Goal: Information Seeking & Learning: Learn about a topic

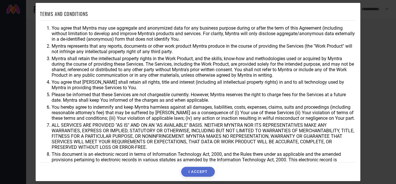
scroll to position [16, 0]
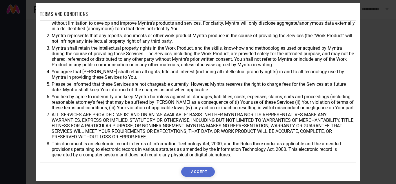
click at [20, 20] on div "TERMS AND CONDITIONS You agree that Myntra may use aggregate and anonymized dat…" at bounding box center [198, 92] width 396 height 184
click at [194, 169] on button "I ACCEPT" at bounding box center [197, 171] width 33 height 10
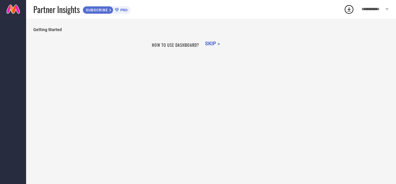
click at [215, 42] on span "SKIP »" at bounding box center [212, 43] width 15 height 6
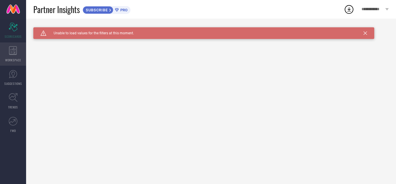
click at [8, 48] on div "WORKSPACE" at bounding box center [13, 53] width 26 height 23
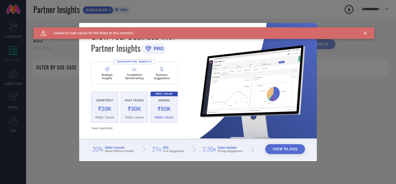
type input "1 STOP FASHION"
type input "All"
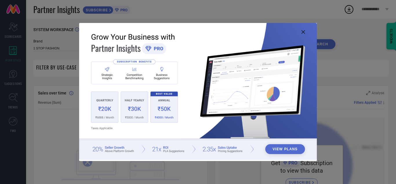
click at [302, 32] on icon at bounding box center [302, 31] width 3 height 3
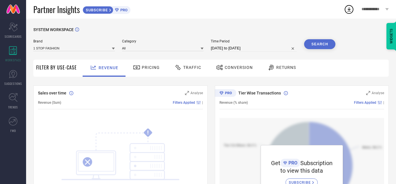
click at [114, 50] on icon at bounding box center [113, 48] width 3 height 3
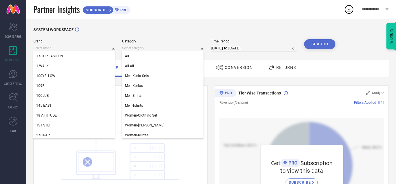
click at [156, 47] on input at bounding box center [162, 48] width 81 height 6
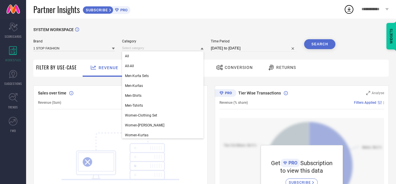
click at [73, 42] on span "Brand" at bounding box center [73, 41] width 81 height 4
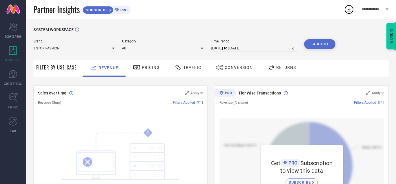
click at [186, 66] on span "Traffic" at bounding box center [192, 67] width 18 height 5
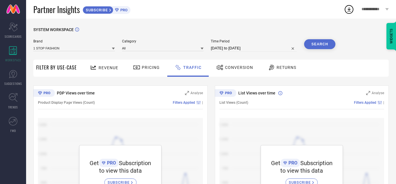
click at [239, 68] on span "Conversion" at bounding box center [239, 67] width 28 height 5
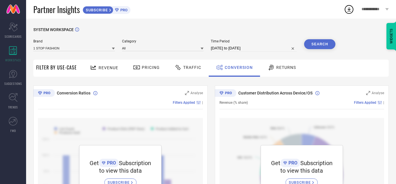
click at [287, 68] on span "Returns" at bounding box center [286, 67] width 20 height 5
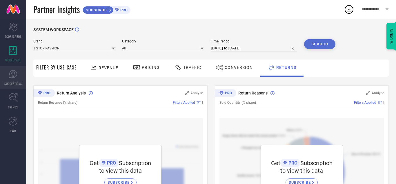
click at [8, 79] on link "SUGGESTIONS" at bounding box center [13, 77] width 26 height 23
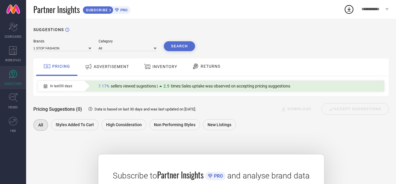
click at [166, 70] on div "INVENTORY" at bounding box center [160, 66] width 36 height 10
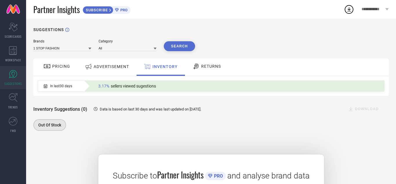
click at [103, 61] on div "ADVERTISEMENT" at bounding box center [106, 66] width 47 height 10
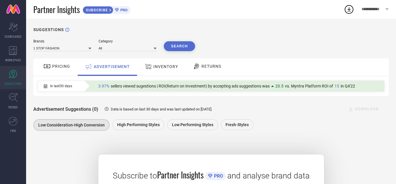
click at [159, 71] on div "INVENTORY" at bounding box center [161, 66] width 36 height 10
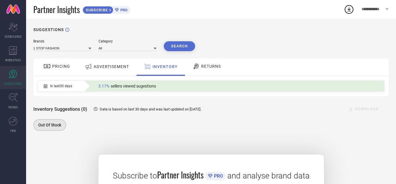
click at [208, 65] on span "RETURNS" at bounding box center [211, 66] width 20 height 5
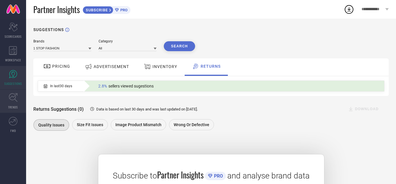
click at [7, 94] on link "TRENDS" at bounding box center [13, 100] width 26 height 23
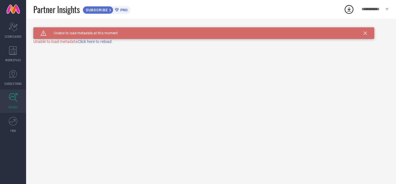
click at [101, 43] on span "Click here to reload." at bounding box center [95, 41] width 35 height 5
click at [97, 42] on span "Click here to reload." at bounding box center [95, 41] width 35 height 5
click at [10, 123] on icon at bounding box center [13, 121] width 9 height 9
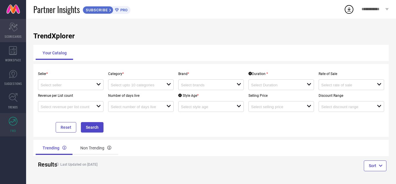
click at [6, 28] on div "Scorecard SCORECARDS" at bounding box center [13, 30] width 26 height 23
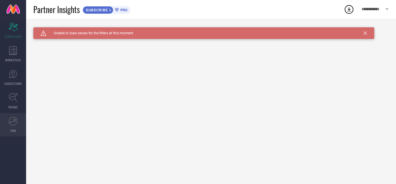
click at [17, 123] on icon at bounding box center [13, 121] width 9 height 9
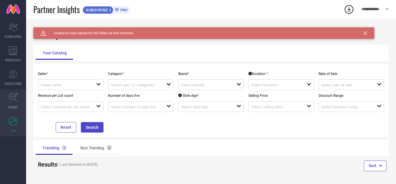
click at [6, 103] on link "TRENDS" at bounding box center [13, 100] width 26 height 23
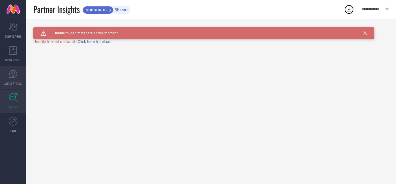
click at [10, 79] on link "SUGGESTIONS" at bounding box center [13, 77] width 26 height 23
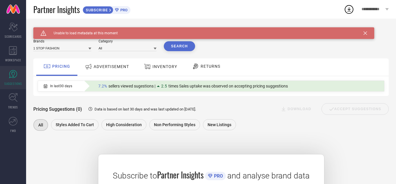
click at [180, 47] on button "Search" at bounding box center [179, 46] width 31 height 10
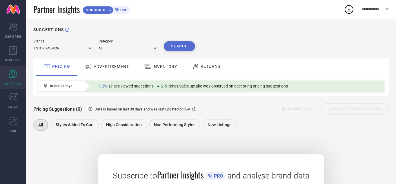
click at [181, 47] on button "Search" at bounding box center [179, 46] width 31 height 10
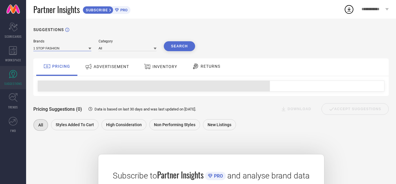
click at [72, 49] on input at bounding box center [62, 48] width 58 height 6
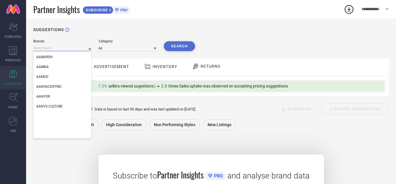
scroll to position [986, 0]
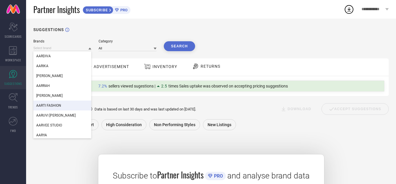
click at [65, 108] on div "AARTI FASHION" at bounding box center [62, 105] width 58 height 10
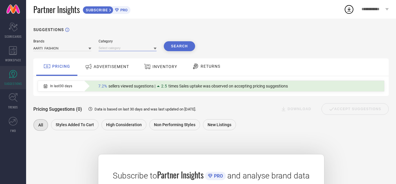
click at [135, 50] on input at bounding box center [128, 48] width 58 height 6
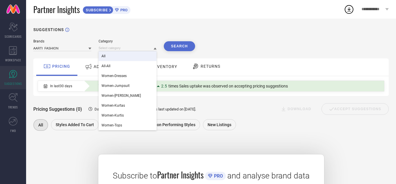
click at [134, 58] on div "All" at bounding box center [128, 56] width 58 height 10
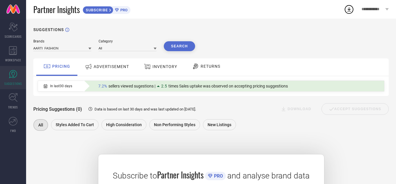
click at [175, 46] on button "Search" at bounding box center [179, 46] width 31 height 10
click at [14, 31] on icon at bounding box center [13, 27] width 9 height 9
